Goal: Task Accomplishment & Management: Manage account settings

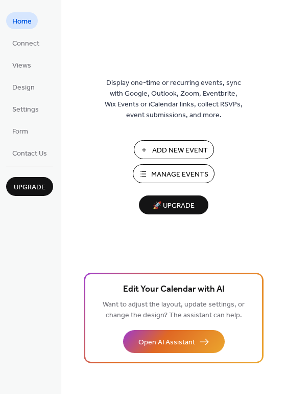
click at [177, 174] on span "Manage Events" at bounding box center [179, 174] width 57 height 11
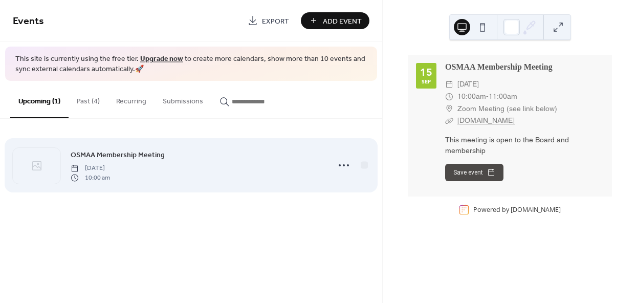
click at [102, 178] on span "10:00 am" at bounding box center [90, 177] width 39 height 9
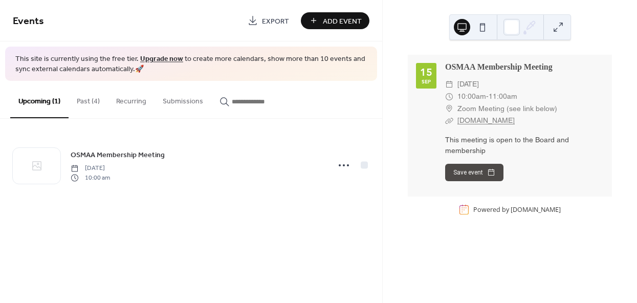
click at [42, 102] on button "Upcoming (1)" at bounding box center [39, 99] width 58 height 37
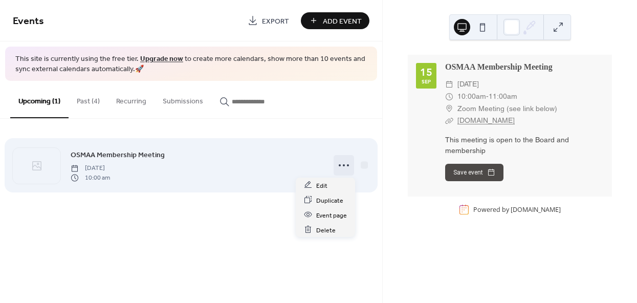
click at [344, 165] on circle at bounding box center [344, 165] width 2 height 2
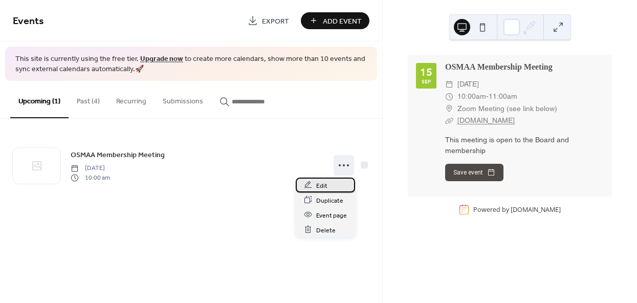
click at [319, 183] on span "Edit" at bounding box center [321, 185] width 11 height 11
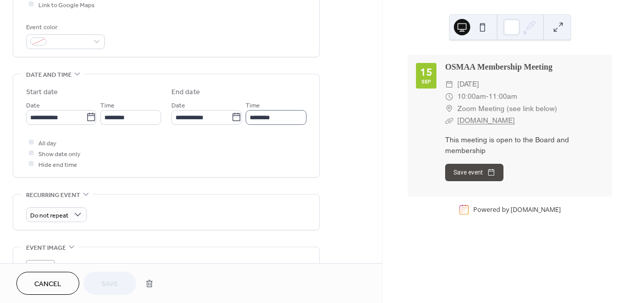
scroll to position [266, 0]
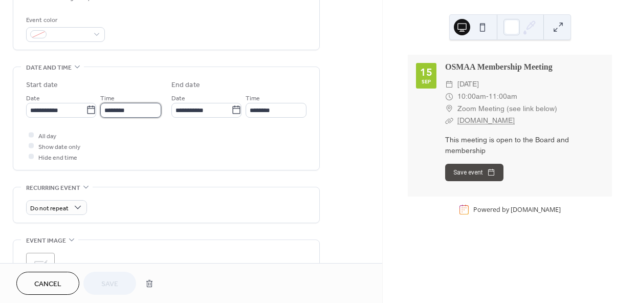
click at [136, 109] on input "********" at bounding box center [130, 110] width 61 height 15
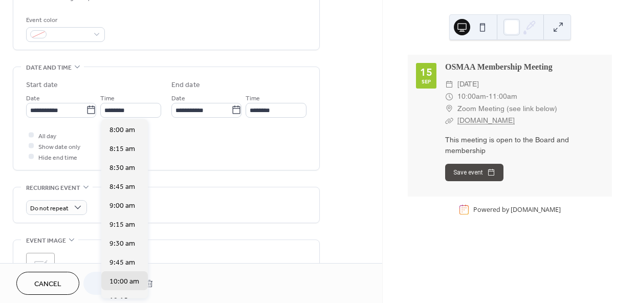
scroll to position [599, 0]
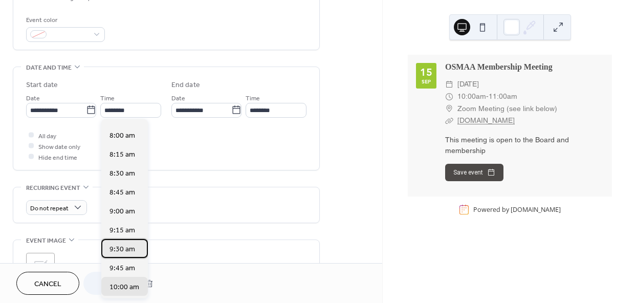
click at [118, 250] on span "9:30 am" at bounding box center [122, 248] width 26 height 11
type input "*******"
type input "********"
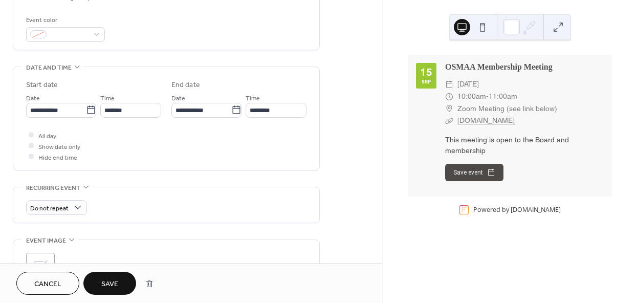
click at [108, 283] on span "Save" at bounding box center [109, 284] width 17 height 11
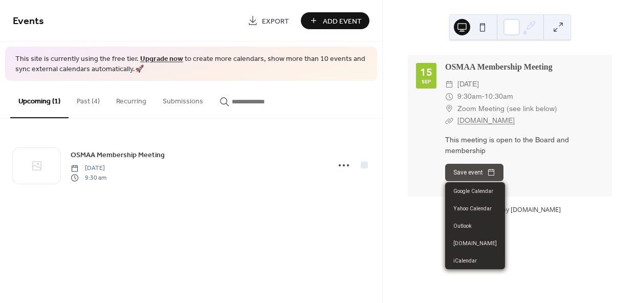
click at [464, 173] on button "Save event" at bounding box center [474, 172] width 58 height 17
click at [618, 17] on div "[DATE] OSMAA Membership Meeting ​ [DATE] ​ 9:30am - 10:30am ​ Zoom Meeting (see…" at bounding box center [509, 151] width 254 height 303
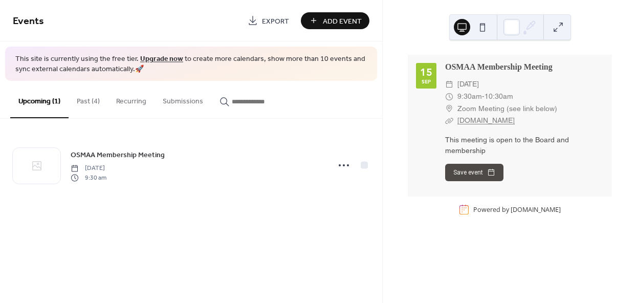
click at [459, 172] on button "Save event" at bounding box center [474, 172] width 58 height 17
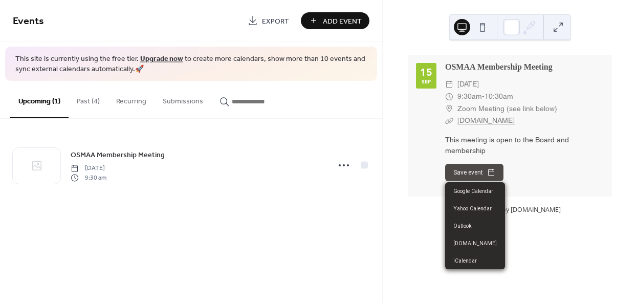
click at [606, 86] on div "[DATE] OSMAA Membership Meeting ​ [DATE] ​ 9:30am - 10:30am ​ Zoom Meeting (see…" at bounding box center [510, 126] width 204 height 142
